Goal: Task Accomplishment & Management: Complete application form

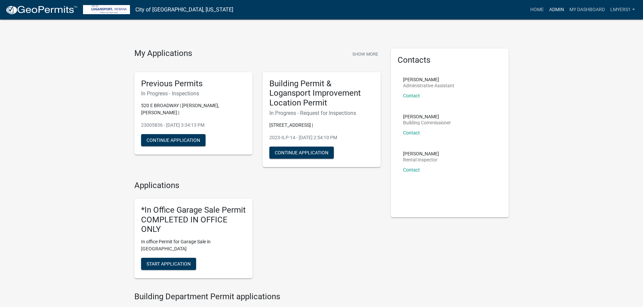
click at [553, 11] on link "Admin" at bounding box center [556, 9] width 20 height 13
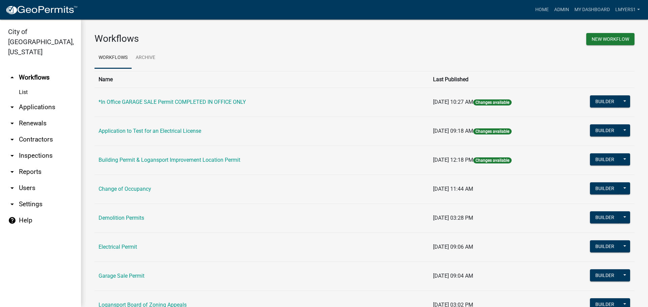
click at [33, 132] on link "arrow_drop_down Contractors" at bounding box center [40, 140] width 81 height 16
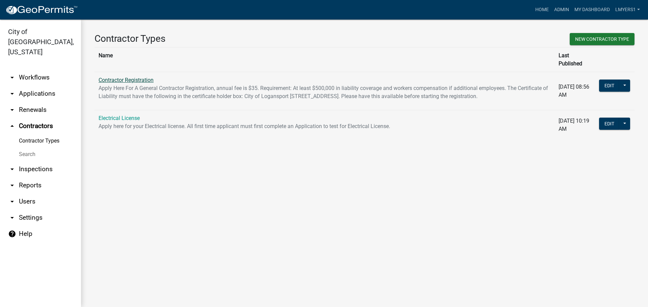
click at [115, 77] on link "Contractor Registration" at bounding box center [126, 80] width 55 height 6
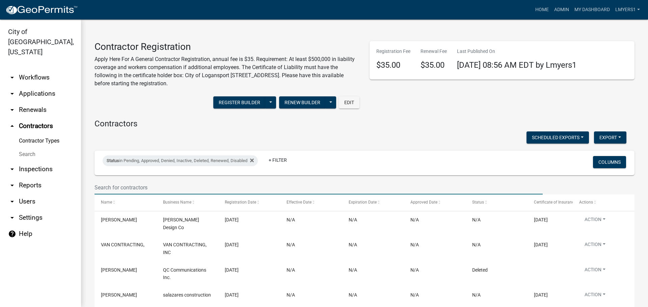
click at [120, 185] on input "text" at bounding box center [319, 188] width 448 height 14
type input "E"
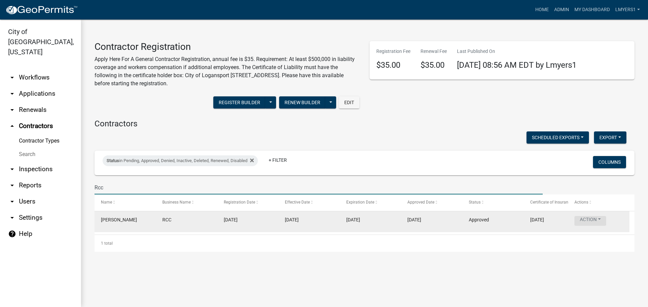
type input "Rcc"
click at [593, 221] on button "Action" at bounding box center [590, 221] width 32 height 10
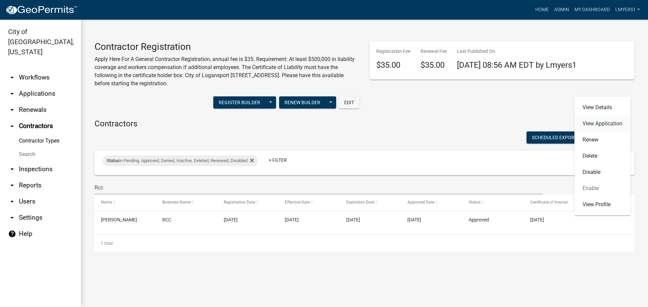
click at [601, 124] on link "View Application" at bounding box center [602, 124] width 56 height 16
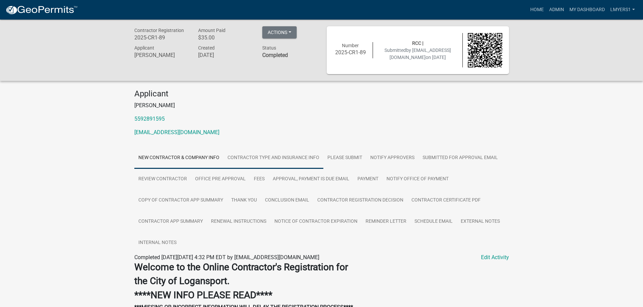
click at [263, 158] on link "Contractor Type and Insurance Info" at bounding box center [273, 159] width 100 height 22
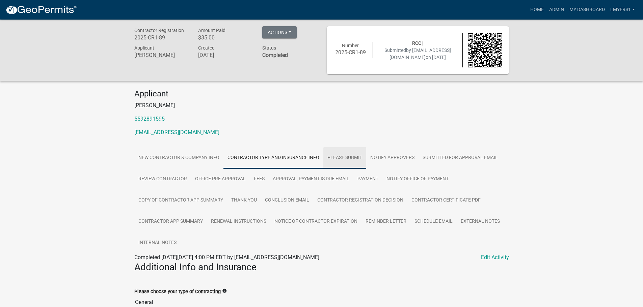
click at [339, 159] on link "Please Submit" at bounding box center [344, 159] width 43 height 22
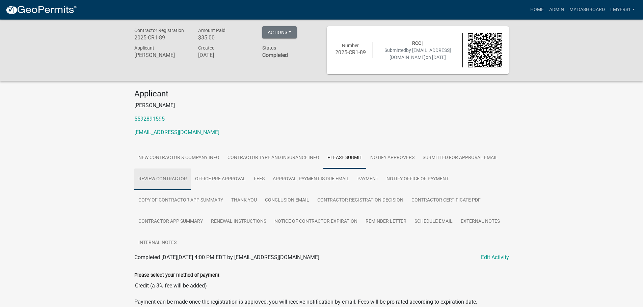
click at [179, 181] on link "Review Contractor" at bounding box center [162, 180] width 57 height 22
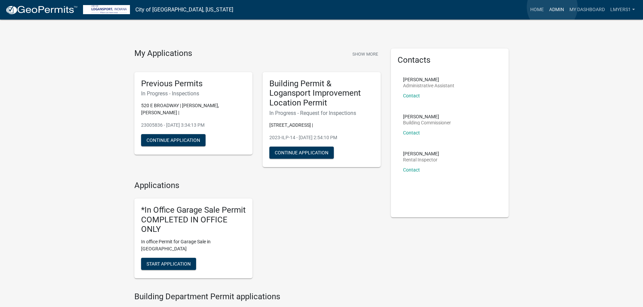
click at [552, 7] on link "Admin" at bounding box center [556, 9] width 20 height 13
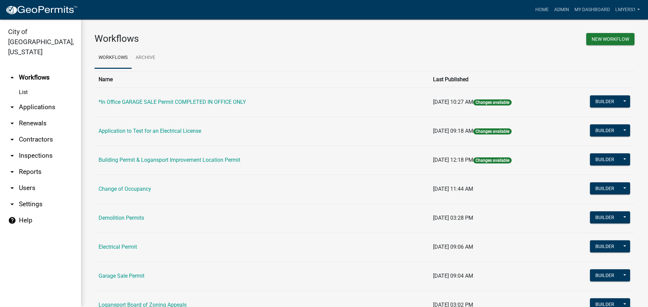
click at [44, 102] on link "arrow_drop_down Applications" at bounding box center [40, 107] width 81 height 16
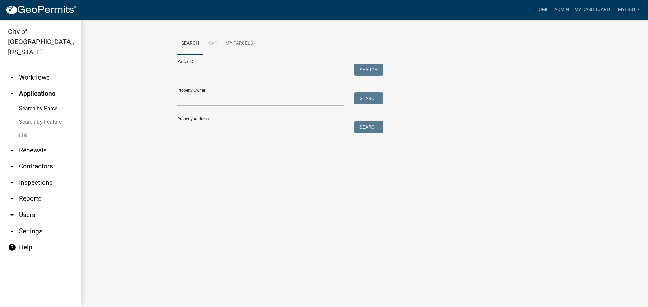
click at [22, 129] on link "List" at bounding box center [40, 136] width 81 height 14
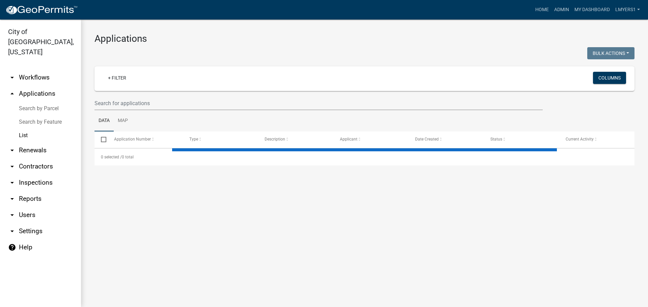
click at [164, 94] on wm-filter-builder "+ Filter Columns" at bounding box center [365, 88] width 540 height 44
click at [159, 106] on input "text" at bounding box center [319, 104] width 448 height 14
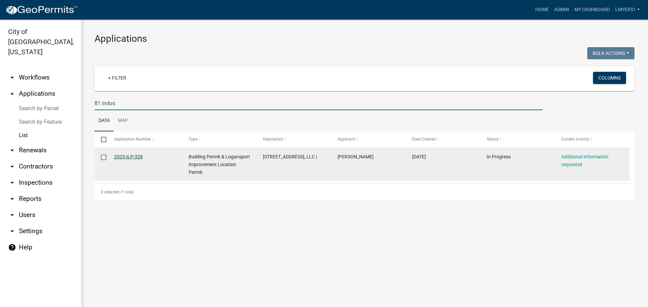
type input "81 indus"
click at [129, 156] on link "2025-ILP-328" at bounding box center [128, 156] width 29 height 5
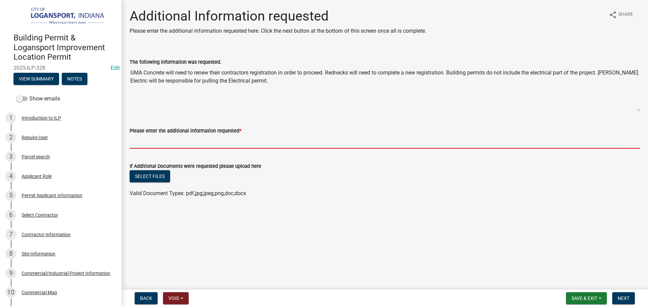
click at [160, 139] on input "Please enter the additional information requested *" at bounding box center [385, 142] width 510 height 14
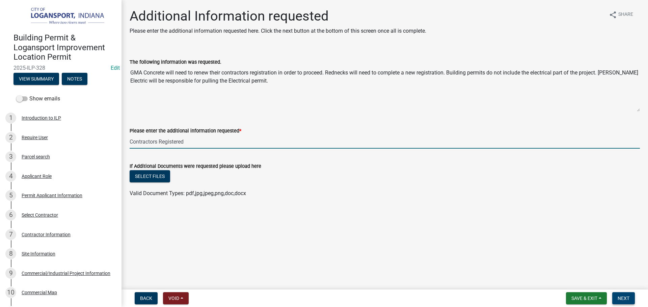
type input "Contractors Registered"
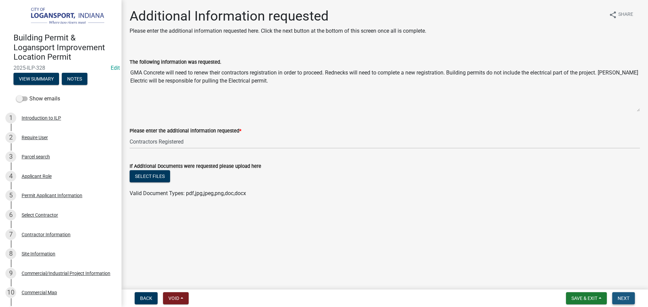
click at [630, 296] on button "Next" at bounding box center [623, 299] width 23 height 12
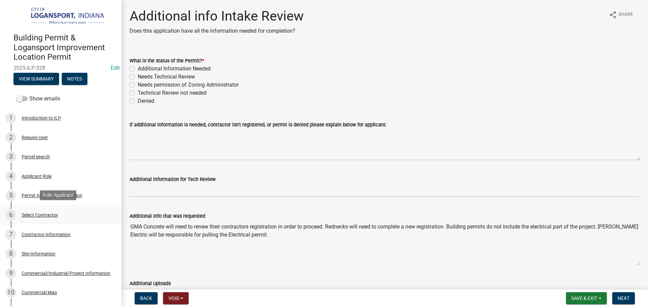
click at [46, 214] on div "Select Contractor" at bounding box center [40, 215] width 36 height 5
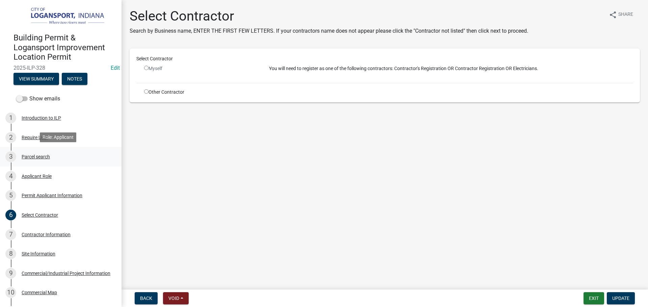
click at [33, 153] on div "3 Parcel search" at bounding box center [57, 157] width 105 height 11
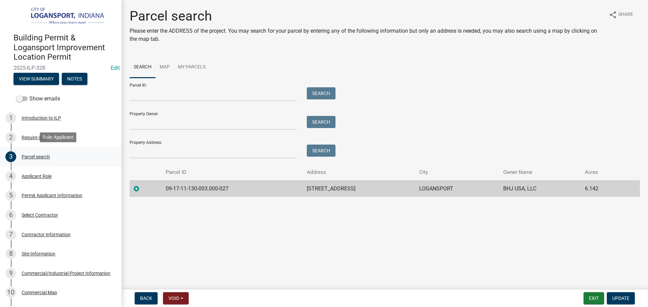
click at [46, 158] on div "Parcel search" at bounding box center [36, 157] width 28 height 5
click at [26, 177] on div "Applicant Role" at bounding box center [37, 176] width 30 height 5
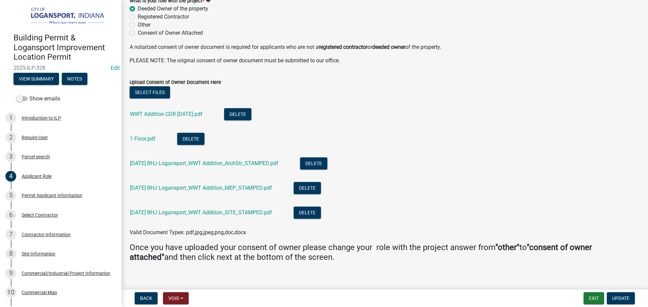
scroll to position [93, 0]
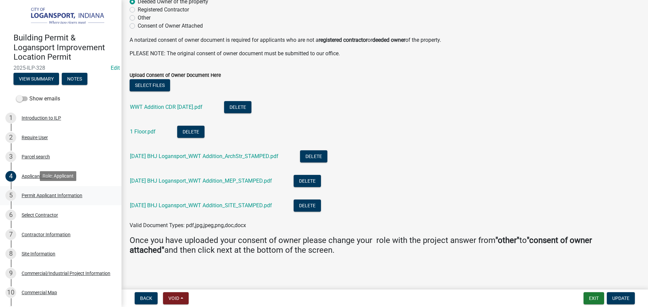
click at [30, 195] on div "Permit Applicant Information" at bounding box center [52, 195] width 61 height 5
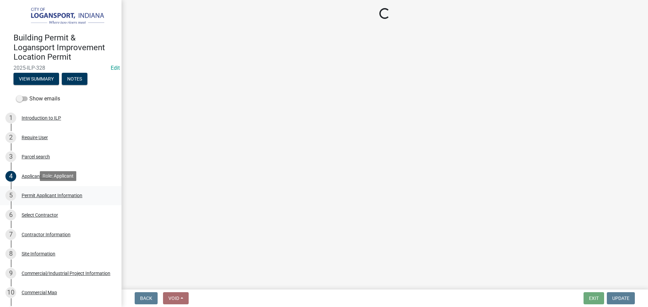
scroll to position [0, 0]
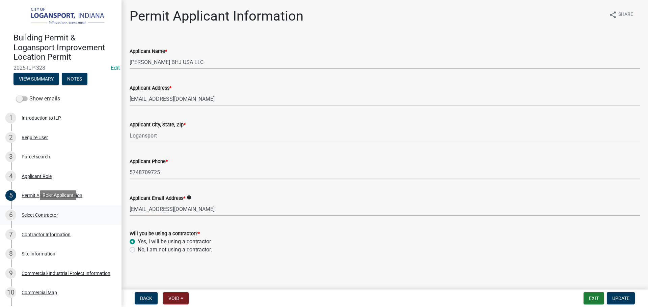
click at [48, 215] on div "Select Contractor" at bounding box center [40, 215] width 36 height 5
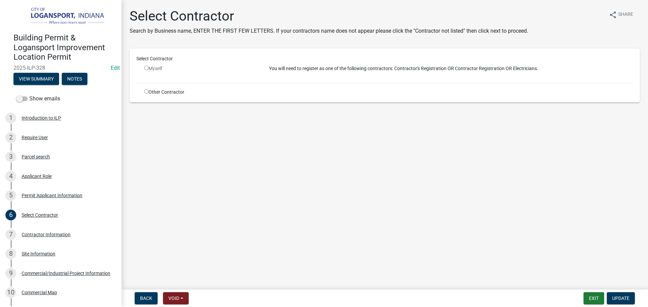
click at [146, 94] on div "Other Contractor" at bounding box center [201, 92] width 125 height 7
click at [147, 91] on input "radio" at bounding box center [146, 91] width 4 height 4
radio input "true"
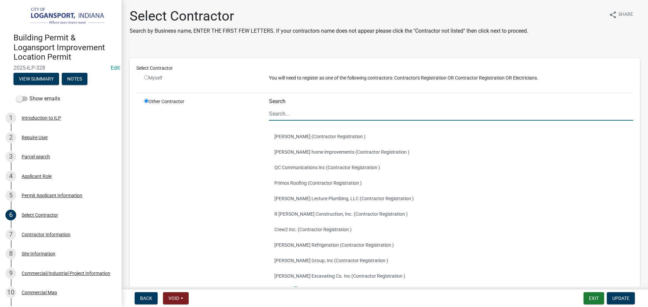
click at [320, 118] on input "Search" at bounding box center [451, 114] width 364 height 14
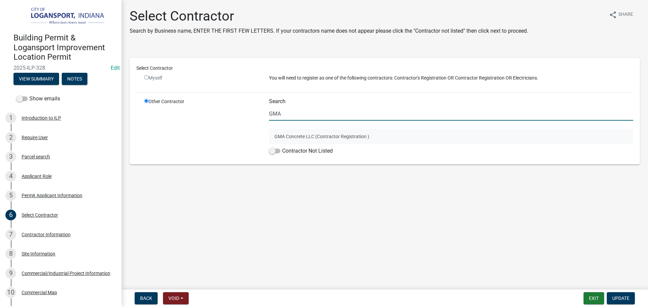
type input "GMA"
click at [311, 135] on button "GMA Concrete LLC (Contractor Registration )" at bounding box center [451, 137] width 364 height 16
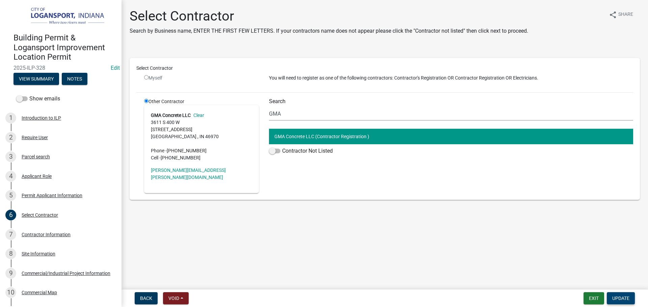
click at [622, 303] on button "Update" at bounding box center [621, 299] width 28 height 12
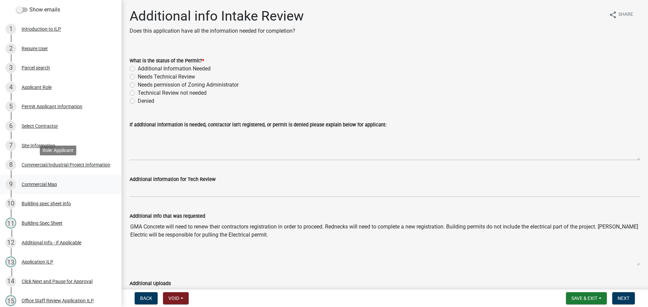
scroll to position [101, 0]
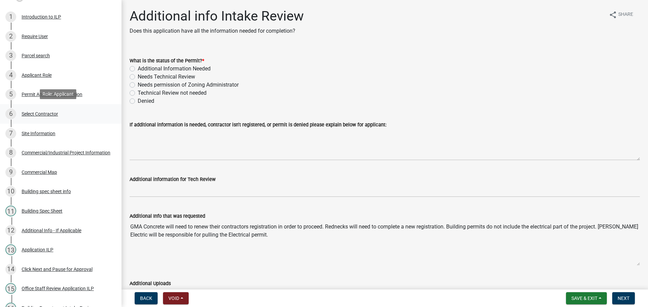
click at [36, 113] on div "Select Contractor" at bounding box center [40, 114] width 36 height 5
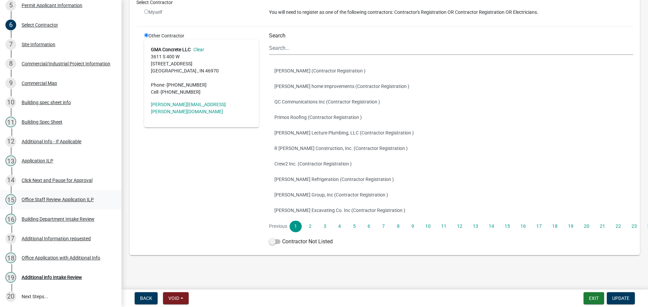
scroll to position [203, 0]
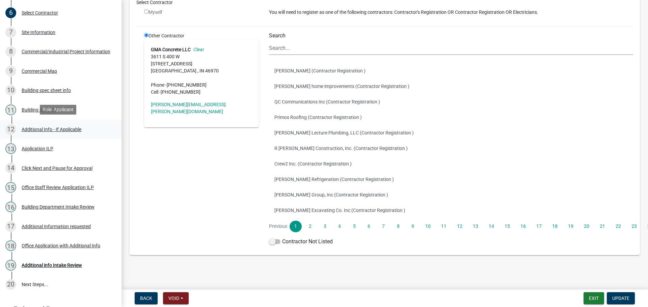
click at [52, 129] on div "Additional Info - If Applicable" at bounding box center [52, 129] width 60 height 5
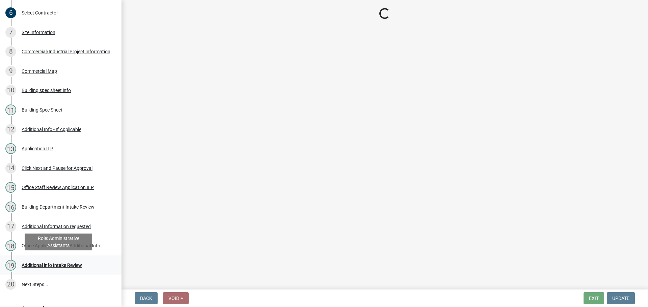
click at [57, 263] on div "Additional info Intake Review" at bounding box center [52, 265] width 60 height 5
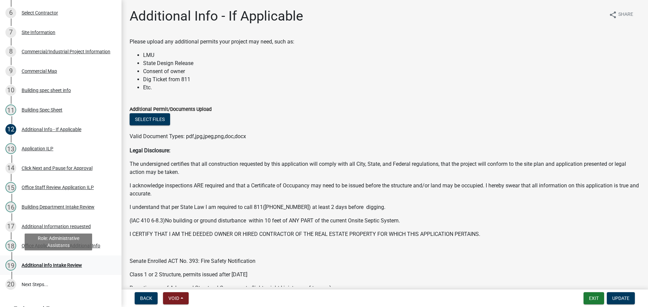
click at [57, 263] on div "Additional info Intake Review" at bounding box center [52, 265] width 60 height 5
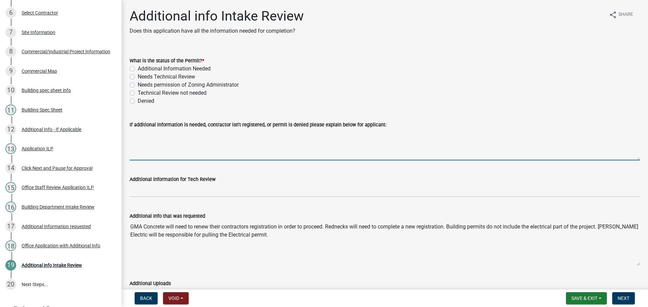
click at [148, 142] on textarea "If additional information is needed, contractor isn't registered, or permit is …" at bounding box center [385, 145] width 510 height 32
type textarea "RCC and Houston Electric"
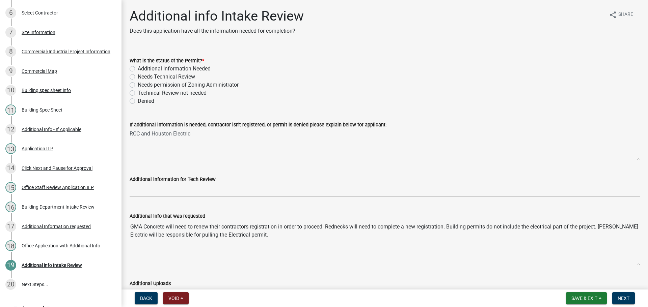
click at [138, 78] on label "Needs Technical Review" at bounding box center [166, 77] width 57 height 8
click at [138, 77] on input "Needs Technical Review" at bounding box center [140, 75] width 4 height 4
radio input "true"
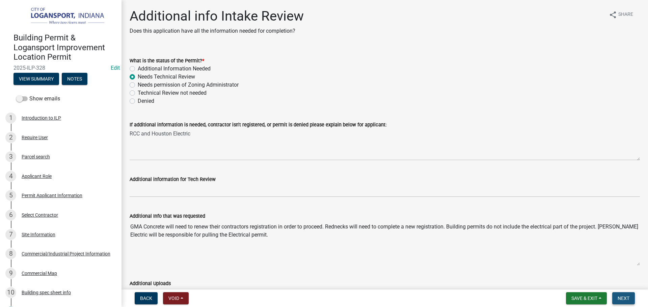
click at [625, 302] on button "Next" at bounding box center [623, 299] width 23 height 12
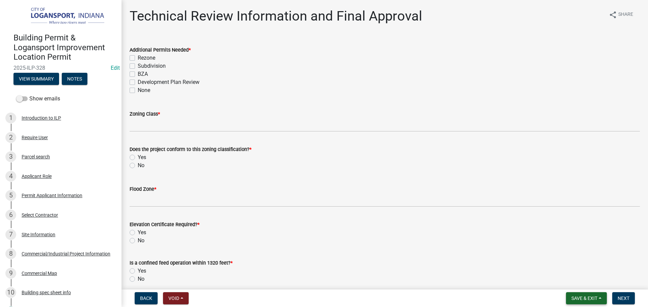
click at [578, 298] on span "Save & Exit" at bounding box center [584, 298] width 26 height 5
click at [568, 283] on button "Save & Exit" at bounding box center [580, 281] width 54 height 16
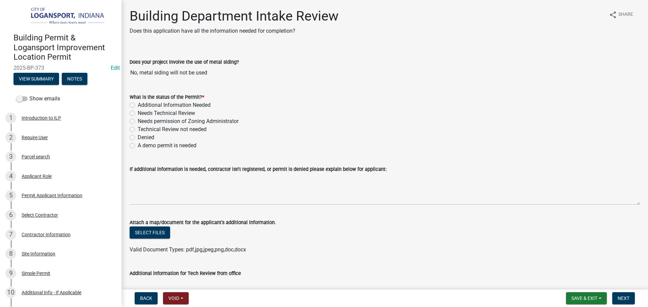
click at [138, 107] on label "Additional Information Needed" at bounding box center [174, 105] width 73 height 8
click at [138, 106] on input "Additional Information Needed" at bounding box center [140, 103] width 4 height 4
radio input "true"
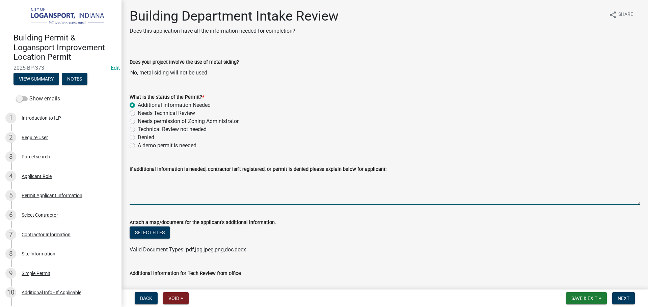
click at [133, 187] on textarea "If additional information is needed, contractor isn't registered, or permit is …" at bounding box center [385, 189] width 510 height 32
drag, startPoint x: 302, startPoint y: 179, endPoint x: 244, endPoint y: 183, distance: 58.2
click at [242, 183] on textarea "Your contractor needs to register with our office. Please contact him to" at bounding box center [385, 189] width 510 height 32
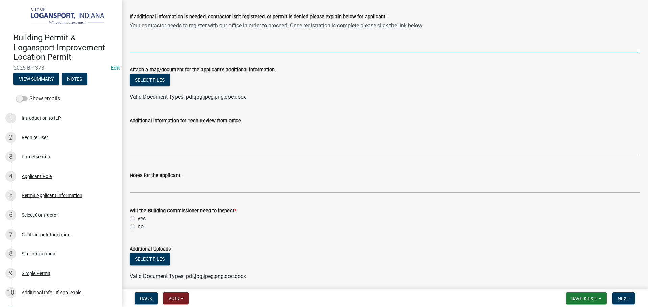
scroll to position [169, 0]
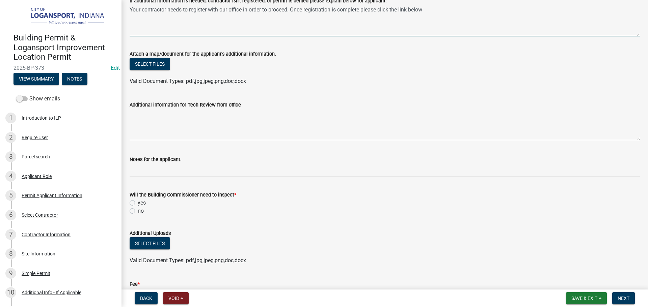
type textarea "Your contractor needs to register with our office in order to proceed. Once reg…"
click at [138, 205] on label "yes" at bounding box center [142, 203] width 8 height 8
click at [138, 204] on input "yes" at bounding box center [140, 201] width 4 height 4
radio input "true"
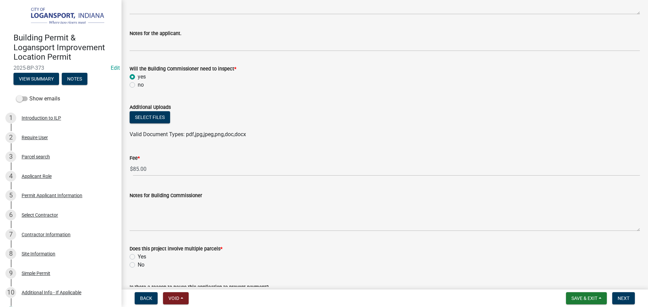
scroll to position [338, 0]
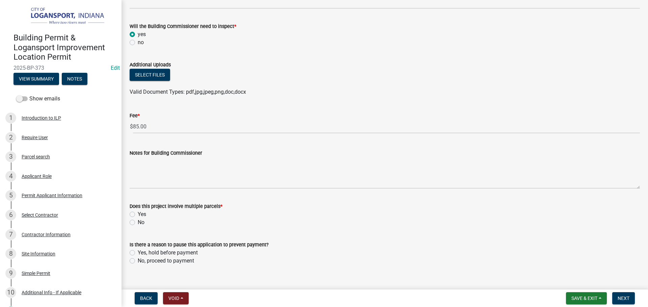
click at [138, 223] on label "No" at bounding box center [141, 223] width 7 height 8
click at [138, 223] on input "No" at bounding box center [140, 221] width 4 height 4
radio input "true"
click at [138, 252] on label "Yes, hold before payment" at bounding box center [168, 253] width 60 height 8
click at [138, 252] on input "Yes, hold before payment" at bounding box center [140, 251] width 4 height 4
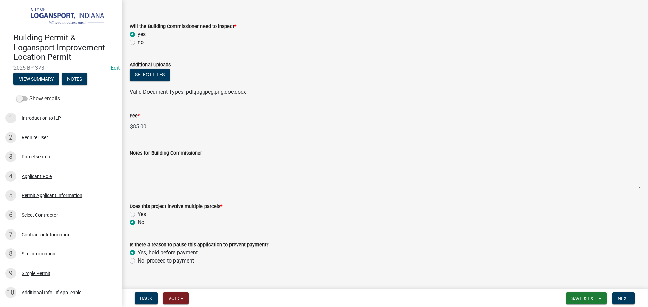
radio input "true"
click at [138, 263] on label "No, proceed to payment" at bounding box center [166, 261] width 56 height 8
click at [138, 262] on input "No, proceed to payment" at bounding box center [140, 259] width 4 height 4
radio input "true"
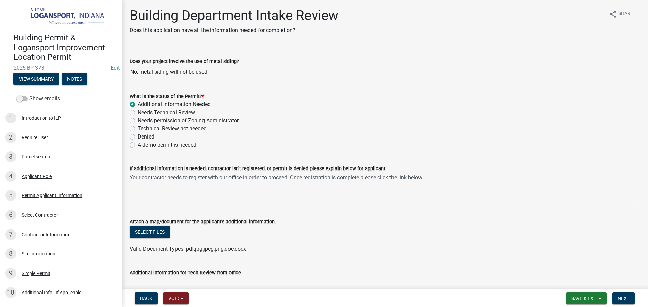
scroll to position [0, 0]
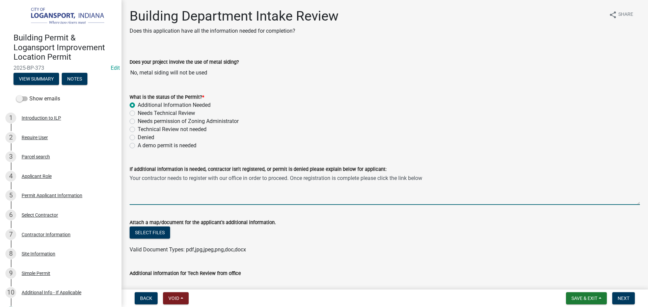
click at [435, 179] on textarea "Your contractor needs to register with our office in order to proceed. Once reg…" at bounding box center [385, 189] width 510 height 32
type textarea "Your contractor needs to register with our office in order to proceed. Once reg…"
click at [624, 300] on span "Next" at bounding box center [624, 298] width 12 height 5
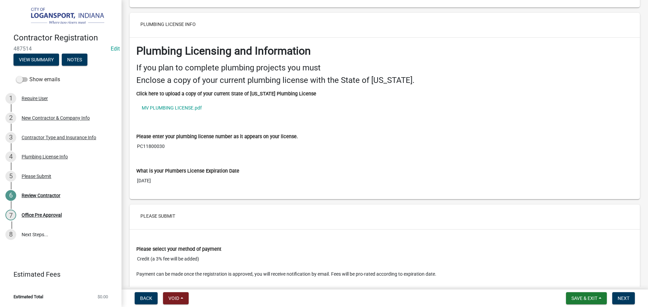
scroll to position [1114, 0]
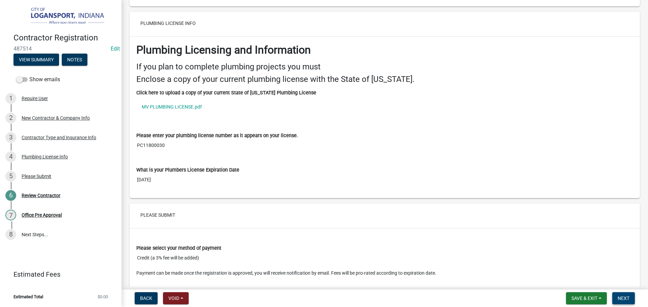
click at [621, 296] on span "Next" at bounding box center [624, 298] width 12 height 5
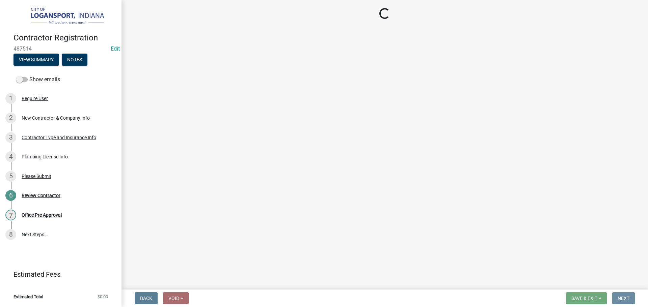
scroll to position [0, 0]
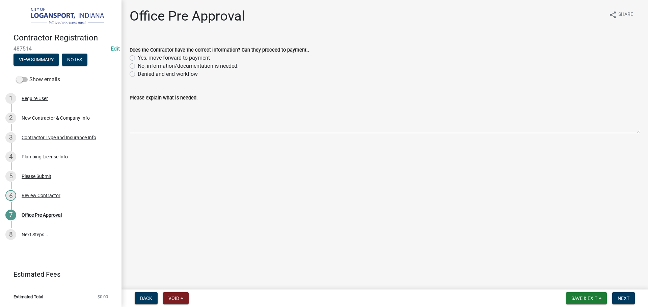
drag, startPoint x: 126, startPoint y: 52, endPoint x: 132, endPoint y: 58, distance: 8.6
click at [126, 52] on div "Does the Contractor have the correct information? Can they proceed to payment..…" at bounding box center [385, 58] width 520 height 41
click at [134, 61] on div "Yes, move forward to payment" at bounding box center [385, 58] width 510 height 8
click at [138, 58] on label "Yes, move forward to payment" at bounding box center [174, 58] width 72 height 8
click at [138, 58] on input "Yes, move forward to payment" at bounding box center [140, 56] width 4 height 4
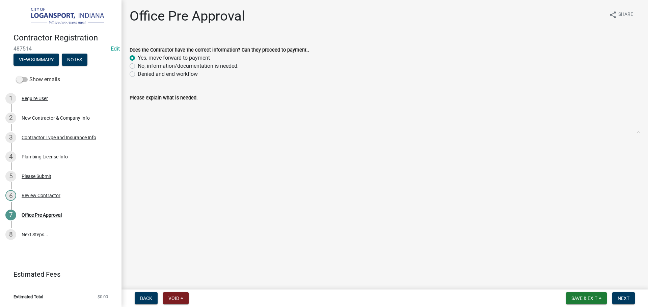
radio input "true"
click at [619, 302] on button "Next" at bounding box center [623, 299] width 23 height 12
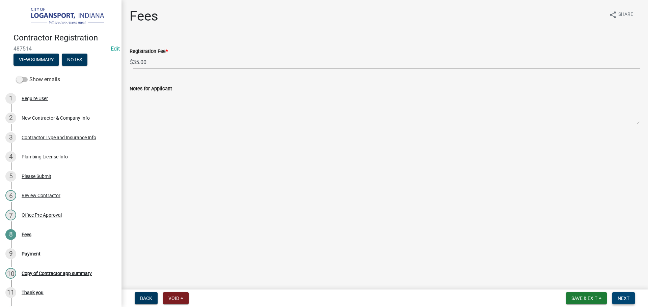
click at [625, 297] on span "Next" at bounding box center [624, 298] width 12 height 5
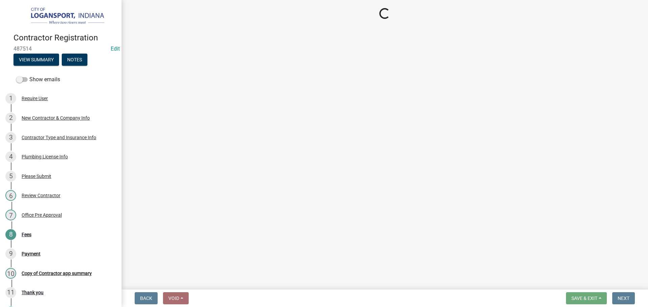
select select "3: 3"
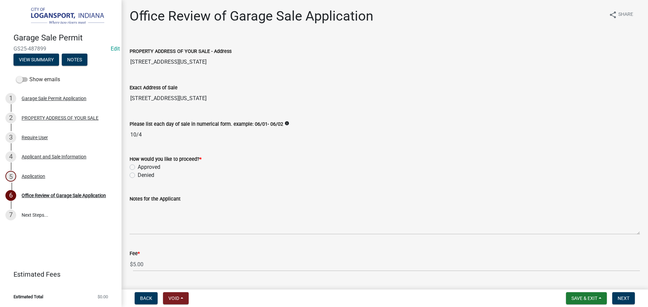
click at [138, 165] on label "Approved" at bounding box center [149, 167] width 23 height 8
click at [138, 165] on input "Approved" at bounding box center [140, 165] width 4 height 4
radio input "true"
click at [619, 299] on span "Next" at bounding box center [624, 298] width 12 height 5
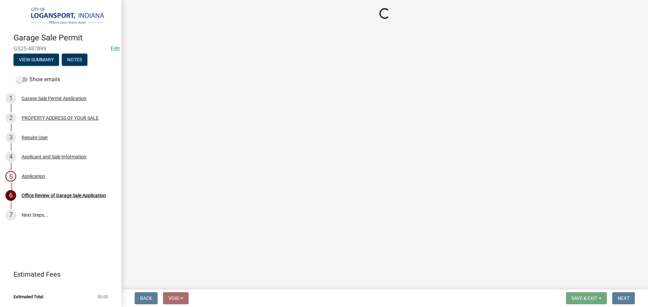
select select "3: 3"
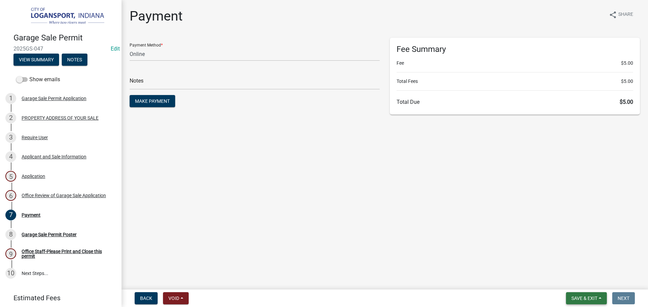
click at [587, 300] on span "Save & Exit" at bounding box center [584, 298] width 26 height 5
click at [582, 282] on button "Save & Exit" at bounding box center [580, 281] width 54 height 16
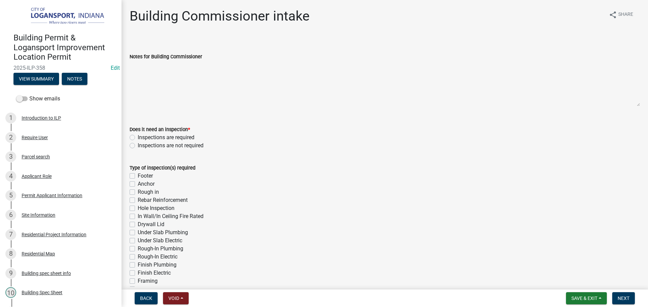
click at [138, 137] on label "Inspections are required" at bounding box center [166, 138] width 57 height 8
click at [138, 137] on input "Inspections are required" at bounding box center [140, 136] width 4 height 4
radio input "true"
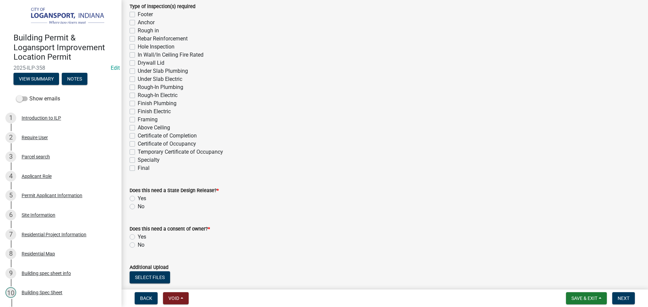
scroll to position [169, 0]
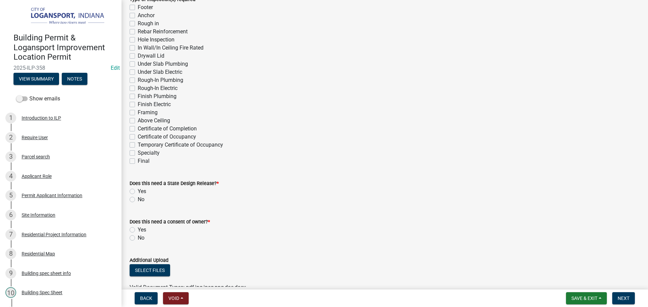
click at [138, 159] on label "Final" at bounding box center [144, 161] width 12 height 8
click at [138, 159] on input "Final" at bounding box center [140, 159] width 4 height 4
checkbox input "true"
checkbox input "false"
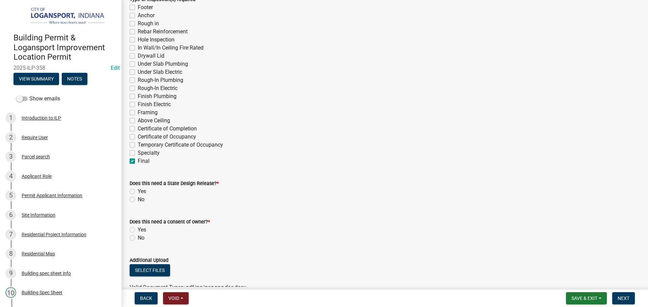
checkbox input "false"
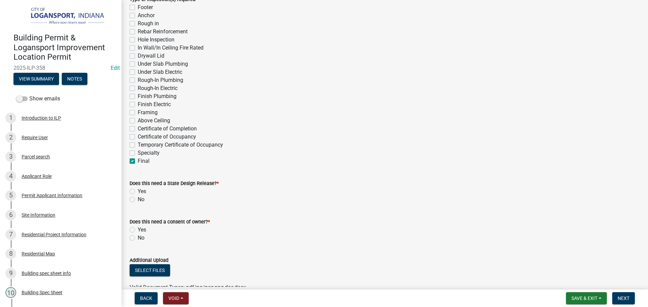
checkbox input "false"
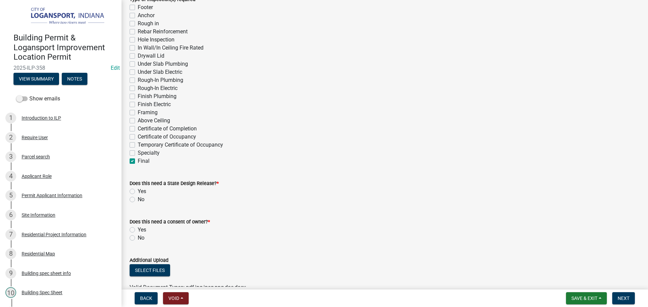
checkbox input "false"
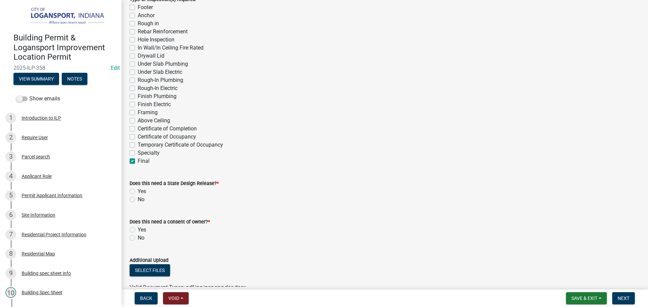
checkbox input "false"
checkbox input "true"
click at [137, 196] on div "No" at bounding box center [385, 200] width 510 height 8
click at [135, 199] on div "No" at bounding box center [385, 200] width 510 height 8
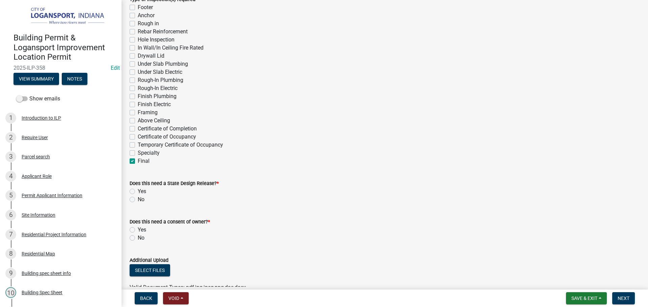
click at [138, 200] on label "No" at bounding box center [141, 200] width 7 height 8
click at [138, 200] on input "No" at bounding box center [140, 198] width 4 height 4
radio input "true"
click at [138, 240] on label "No" at bounding box center [141, 238] width 7 height 8
click at [138, 239] on input "No" at bounding box center [140, 236] width 4 height 4
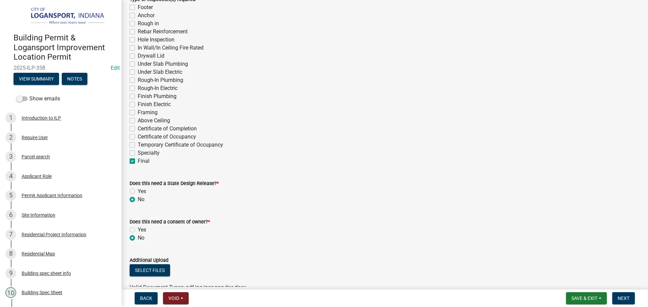
radio input "true"
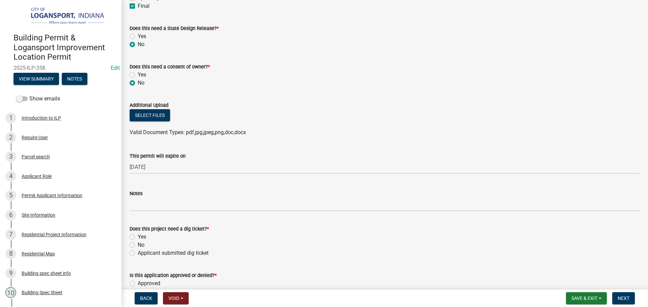
scroll to position [338, 0]
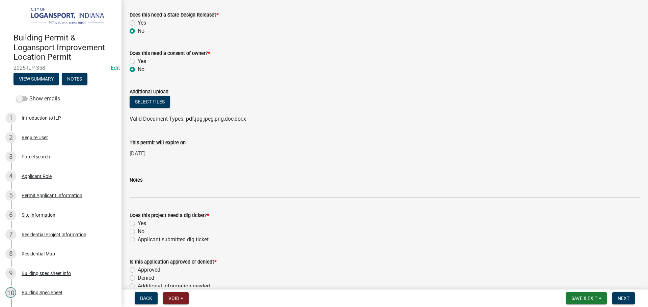
click at [138, 232] on label "No" at bounding box center [141, 232] width 7 height 8
click at [138, 232] on input "No" at bounding box center [140, 230] width 4 height 4
radio input "true"
click at [138, 239] on label "Applicant submitted dig ticket" at bounding box center [173, 240] width 71 height 8
click at [138, 239] on input "Applicant submitted dig ticket" at bounding box center [140, 238] width 4 height 4
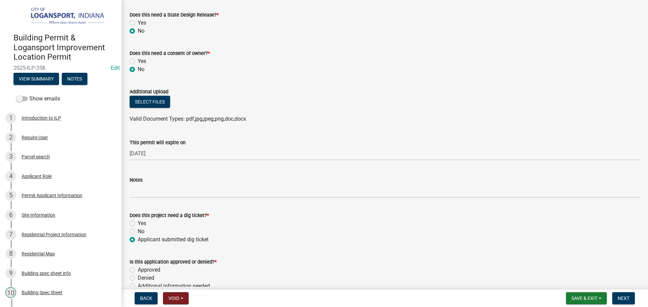
radio input "true"
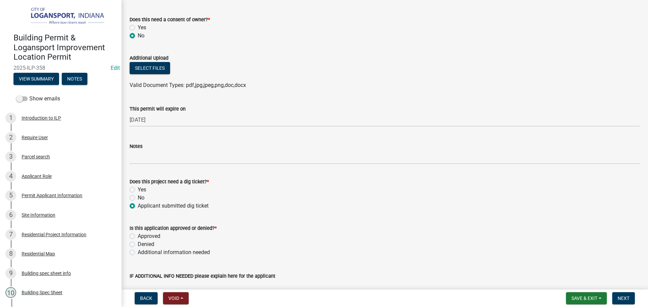
click at [138, 239] on label "Approved" at bounding box center [149, 237] width 23 height 8
click at [138, 237] on input "Approved" at bounding box center [140, 235] width 4 height 4
radio input "true"
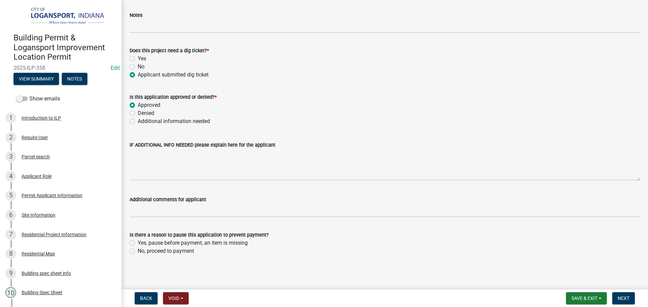
scroll to position [503, 0]
click at [138, 244] on label "Yes, pause before payment, an item is missing" at bounding box center [193, 243] width 110 height 8
click at [138, 243] on input "Yes, pause before payment, an item is missing" at bounding box center [140, 241] width 4 height 4
radio input "true"
click at [138, 248] on label "No, proceed to payment" at bounding box center [166, 251] width 56 height 8
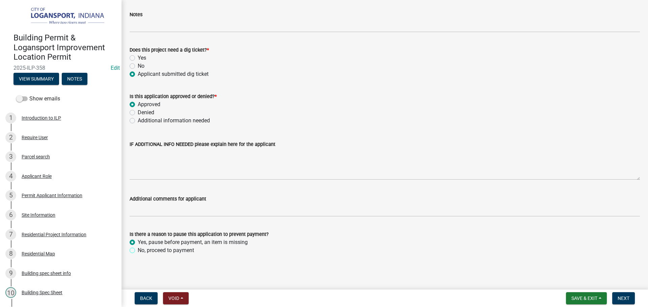
click at [138, 248] on input "No, proceed to payment" at bounding box center [140, 249] width 4 height 4
radio input "true"
click at [618, 297] on span "Next" at bounding box center [624, 298] width 12 height 5
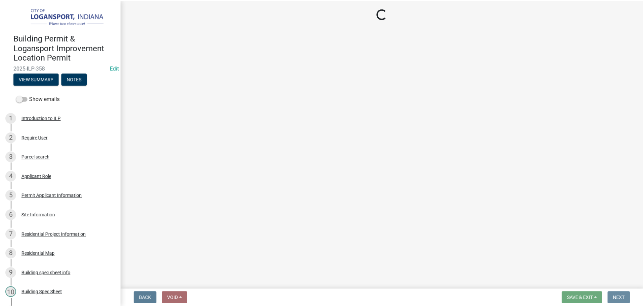
scroll to position [0, 0]
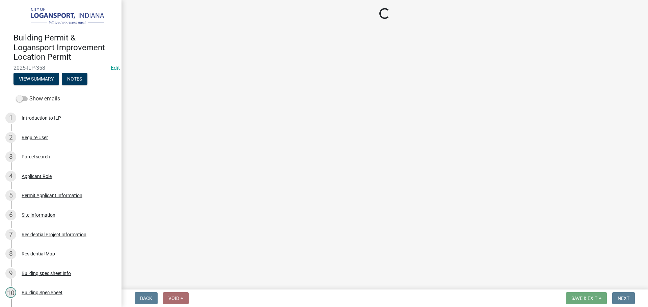
select select "3: 3"
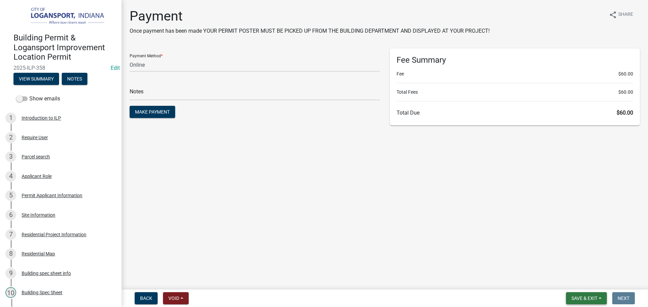
click at [588, 301] on span "Save & Exit" at bounding box center [584, 298] width 26 height 5
click at [584, 283] on button "Save & Exit" at bounding box center [580, 281] width 54 height 16
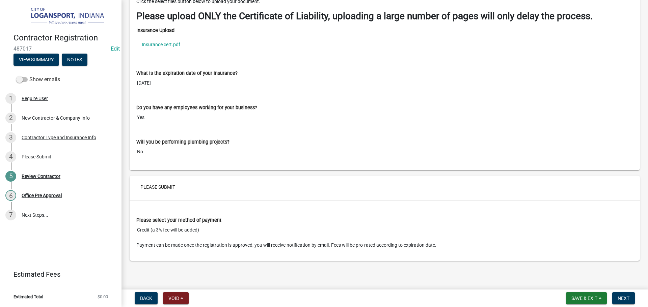
scroll to position [950, 0]
click at [629, 295] on button "Next" at bounding box center [623, 299] width 23 height 12
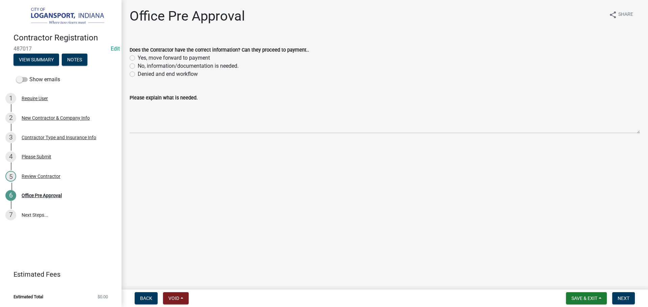
click at [129, 64] on div "Does the Contractor have the correct information? Can they proceed to payment..…" at bounding box center [385, 58] width 520 height 41
click at [138, 65] on label "No, information/documentation is needed." at bounding box center [188, 66] width 101 height 8
click at [138, 65] on input "No, information/documentation is needed." at bounding box center [140, 64] width 4 height 4
radio input "true"
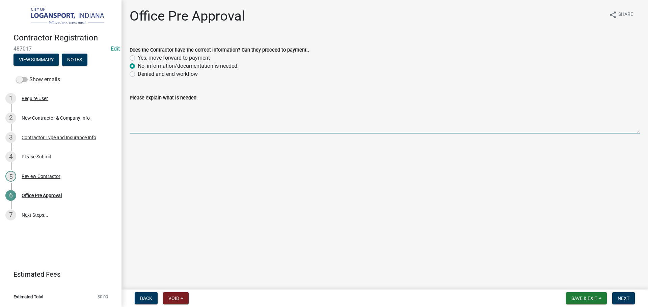
click at [148, 113] on textarea "Please explain what is needed." at bounding box center [385, 118] width 510 height 32
type textarea "A"
type textarea "C"
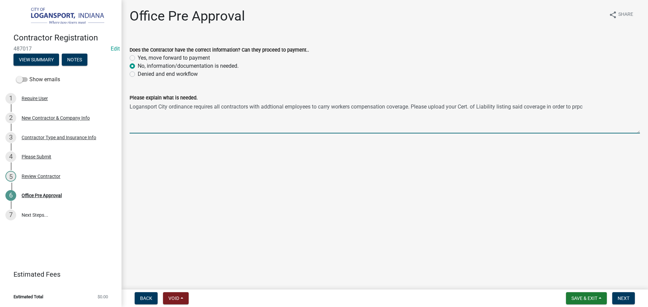
click at [586, 110] on textarea "Logansport City ordinance requires all contractors with addtional employees to …" at bounding box center [385, 118] width 510 height 32
type textarea "Logansport City ordinance requires all contractors with addtional employees to …"
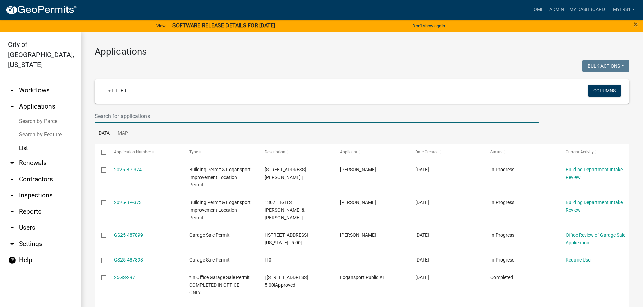
click at [133, 118] on input "text" at bounding box center [317, 116] width 444 height 14
click at [23, 142] on link "List" at bounding box center [40, 149] width 81 height 14
click at [112, 116] on input "text" at bounding box center [317, 116] width 444 height 14
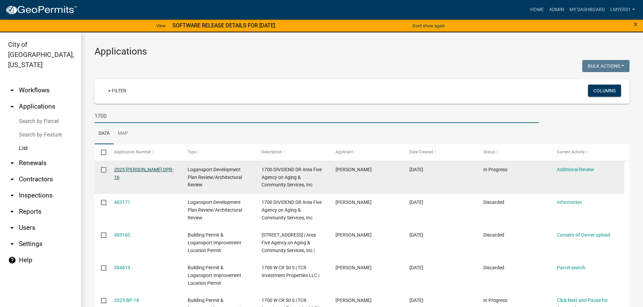
type input "1700"
click at [144, 168] on link "2025 [PERSON_NAME] DPR-16" at bounding box center [143, 173] width 59 height 13
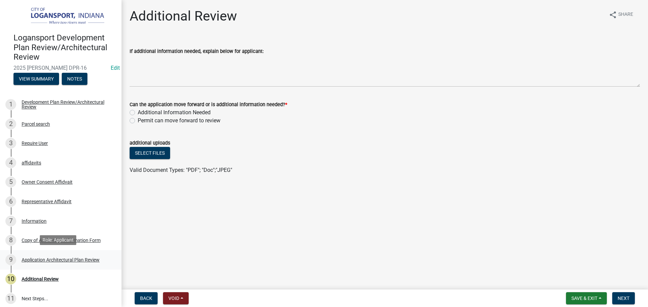
click at [41, 259] on div "Application Architectural Plan Review" at bounding box center [61, 260] width 78 height 5
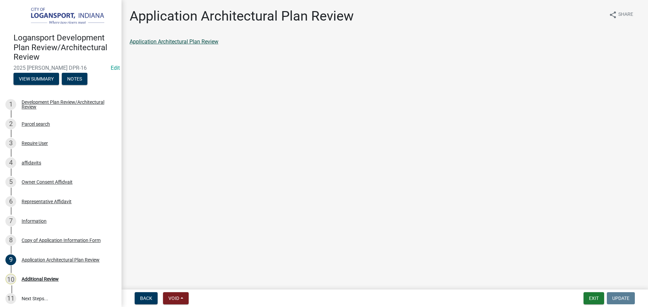
click at [149, 42] on link "Application Architectural Plan Review" at bounding box center [174, 41] width 89 height 6
click at [31, 164] on div "affidavits" at bounding box center [32, 163] width 20 height 5
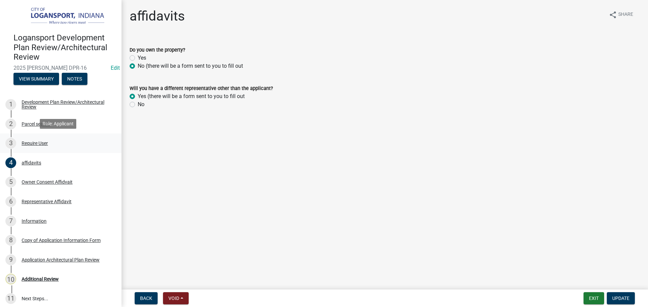
click at [34, 144] on div "Require User" at bounding box center [35, 143] width 26 height 5
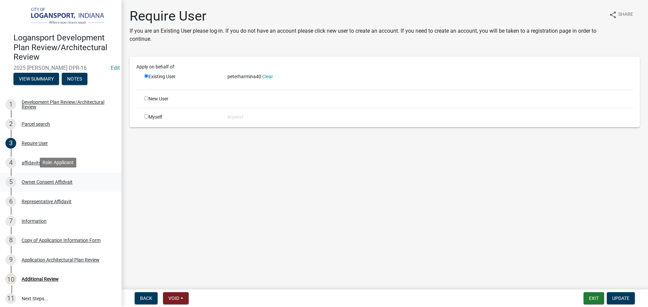
click at [33, 183] on div "Owner Consent Affidvait" at bounding box center [47, 182] width 51 height 5
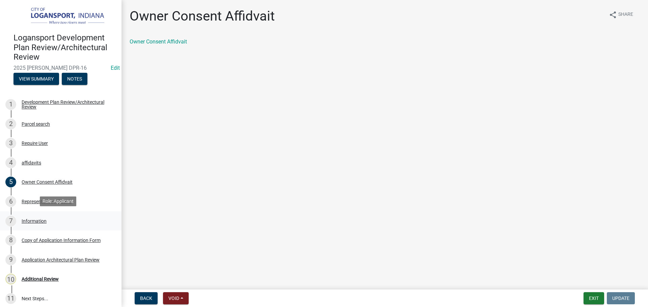
drag, startPoint x: 39, startPoint y: 218, endPoint x: 44, endPoint y: 216, distance: 5.7
click at [41, 219] on div "Information" at bounding box center [34, 221] width 25 height 5
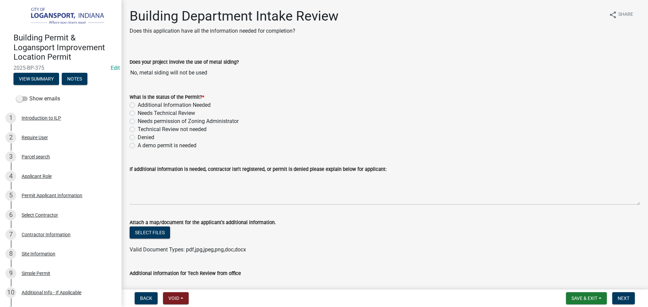
click at [138, 107] on label "Additional Information Needed" at bounding box center [174, 105] width 73 height 8
click at [138, 106] on input "Additional Information Needed" at bounding box center [140, 103] width 4 height 4
radio input "true"
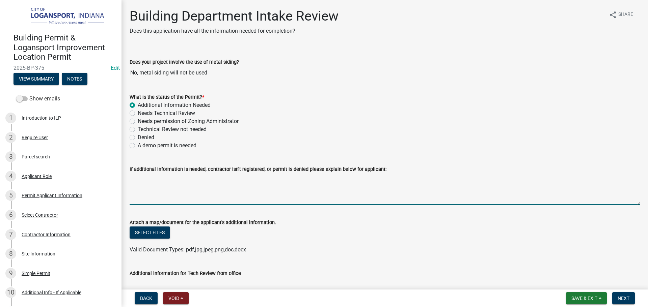
click at [148, 177] on textarea "If additional information is needed, contractor isn't registered, or permit is …" at bounding box center [385, 189] width 510 height 32
type textarea "C"
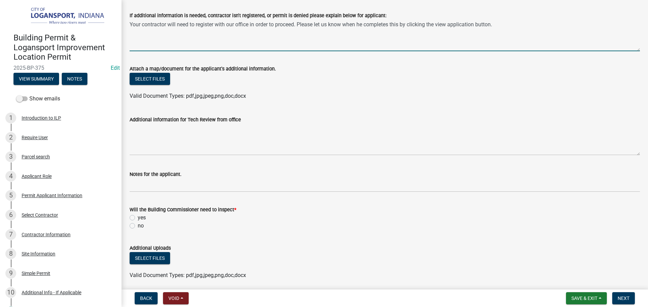
scroll to position [169, 0]
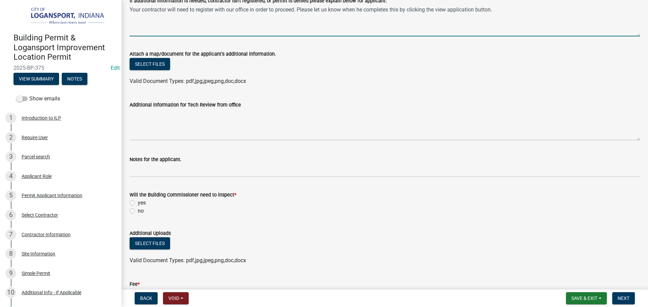
type textarea "Your contractor will need to register with our office in order to proceed. Plea…"
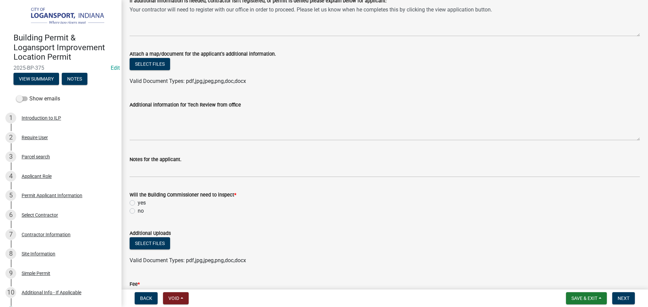
click at [138, 201] on label "yes" at bounding box center [142, 203] width 8 height 8
click at [138, 201] on input "yes" at bounding box center [140, 201] width 4 height 4
radio input "true"
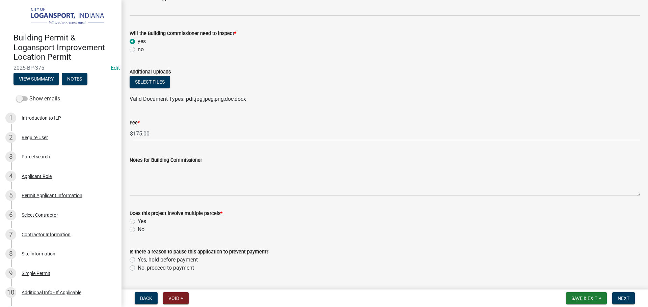
scroll to position [338, 0]
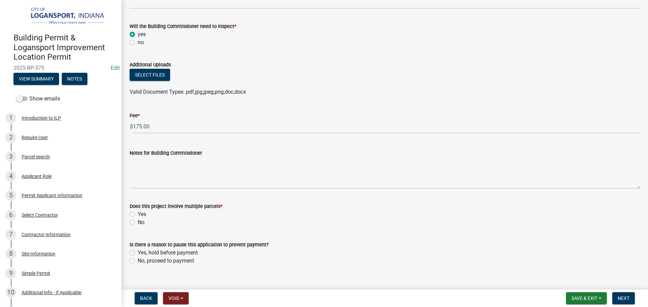
click at [138, 223] on label "No" at bounding box center [141, 223] width 7 height 8
click at [138, 223] on input "No" at bounding box center [140, 221] width 4 height 4
radio input "true"
click at [138, 262] on label "No, proceed to payment" at bounding box center [166, 261] width 56 height 8
click at [138, 262] on input "No, proceed to payment" at bounding box center [140, 259] width 4 height 4
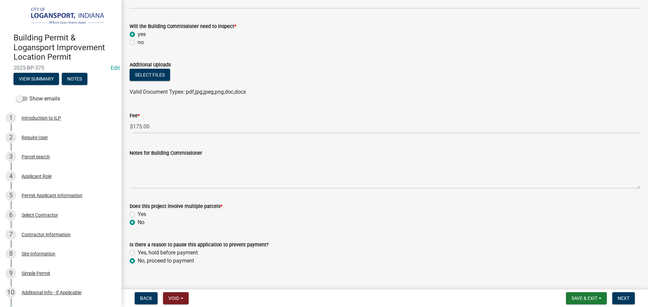
radio input "true"
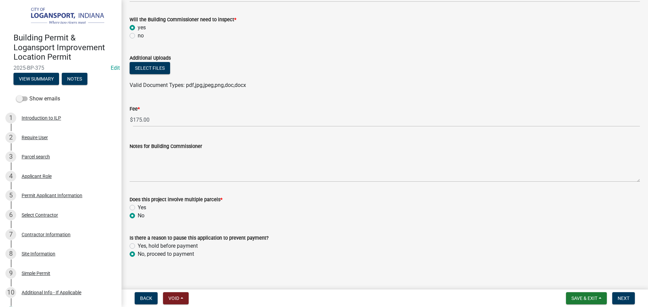
scroll to position [348, 0]
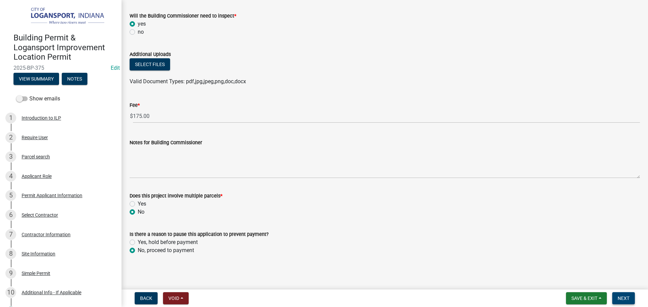
click at [616, 293] on button "Next" at bounding box center [623, 299] width 23 height 12
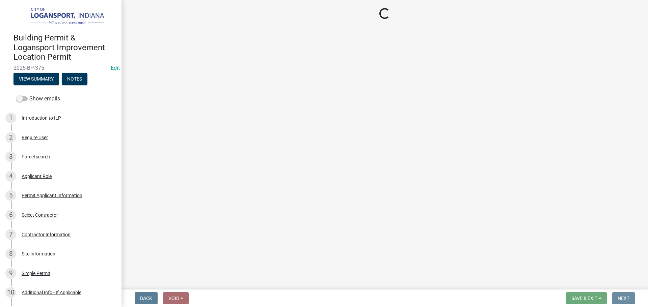
scroll to position [0, 0]
